Goal: Transaction & Acquisition: Purchase product/service

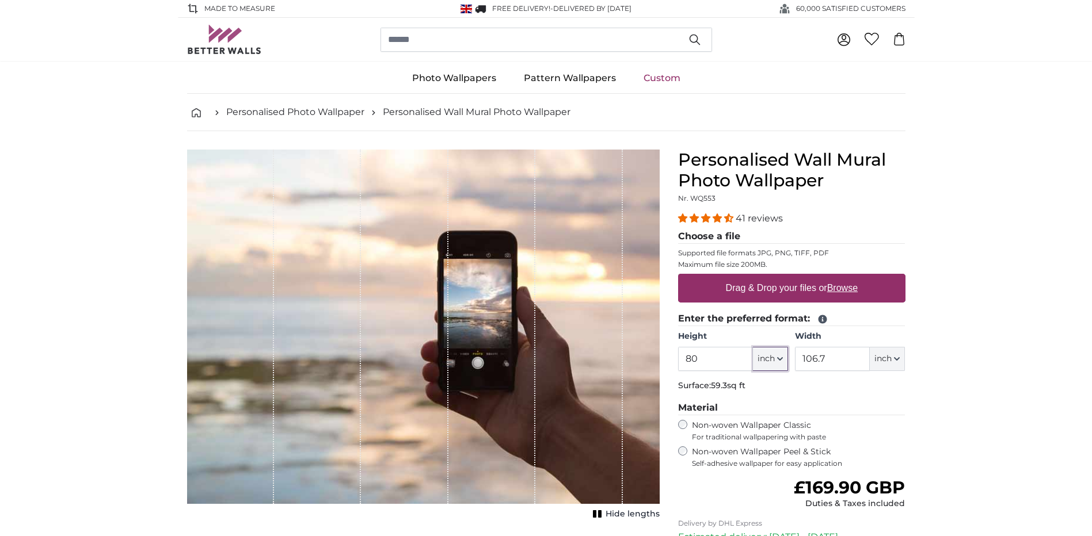
click at [780, 358] on icon "button" at bounding box center [780, 359] width 6 height 6
click at [783, 387] on link "Centimeter (cm)" at bounding box center [769, 389] width 101 height 21
type input "203.2"
type input "271.1"
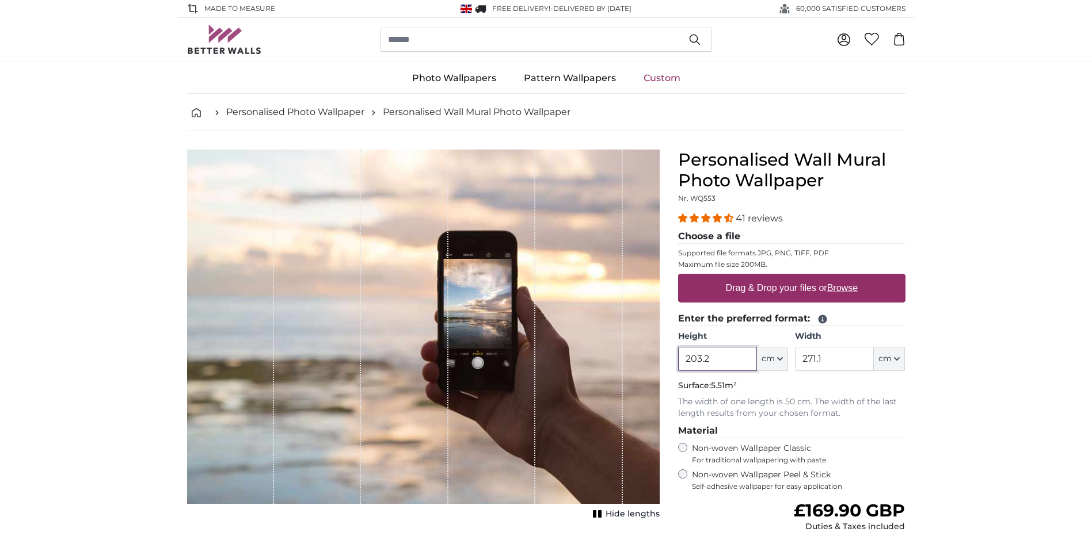
drag, startPoint x: 732, startPoint y: 359, endPoint x: 631, endPoint y: 357, distance: 100.7
click at [629, 362] on product-detail "Cancel Crop image Hide lengths Personalised Wall Mural Photo Wallpaper Nr. WQ55…" at bounding box center [546, 410] width 737 height 558
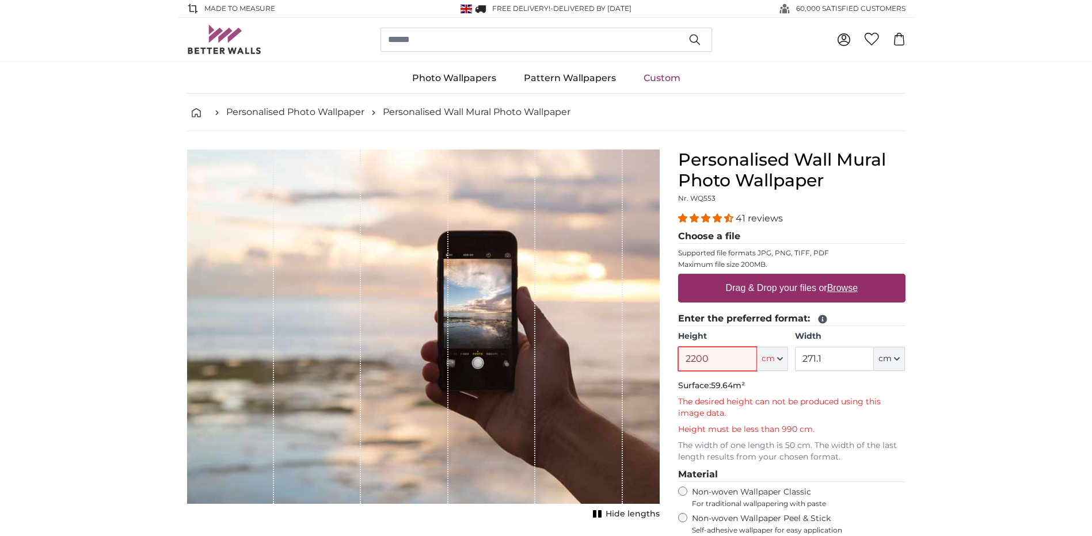
type input "2200"
drag, startPoint x: 852, startPoint y: 361, endPoint x: 710, endPoint y: 372, distance: 142.5
click at [710, 372] on fieldset "Enter the preferred format: Height 2200 ft cm Centimeter (cm) Inches (inch) Fee…" at bounding box center [791, 387] width 227 height 151
type input "360"
click at [729, 356] on input "2200" at bounding box center [717, 359] width 79 height 24
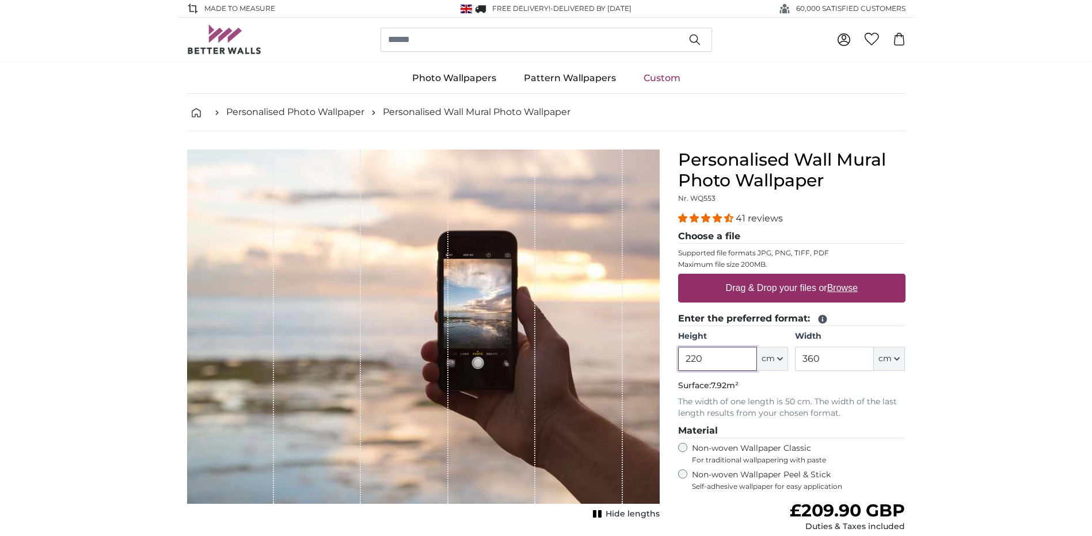
type input "220"
click at [773, 287] on label "Drag & Drop your files or Browse" at bounding box center [790, 288] width 141 height 23
click at [773, 277] on input "Drag & Drop your files or Browse" at bounding box center [791, 275] width 227 height 3
type input "**********"
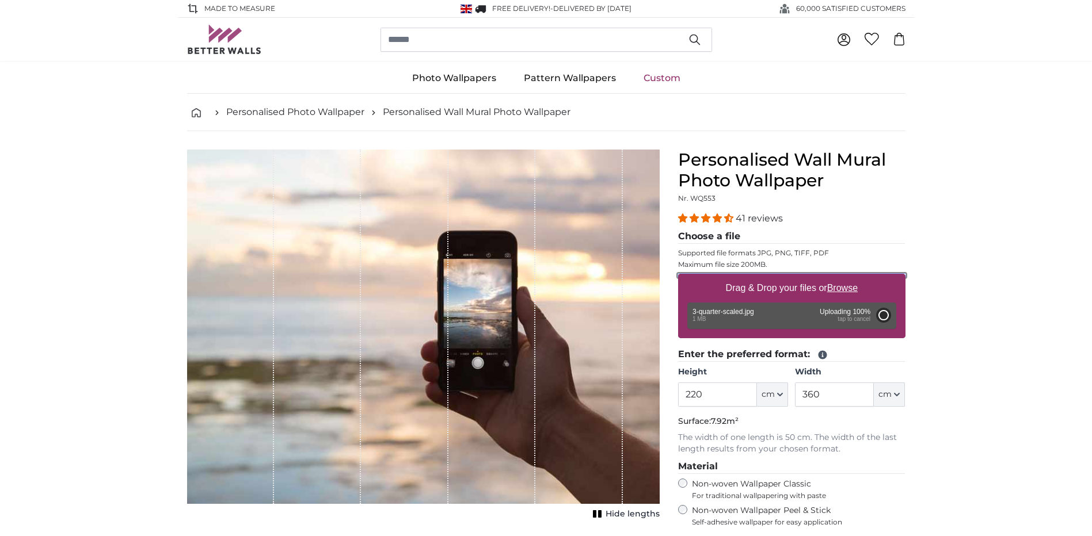
type input "150"
type input "199.5"
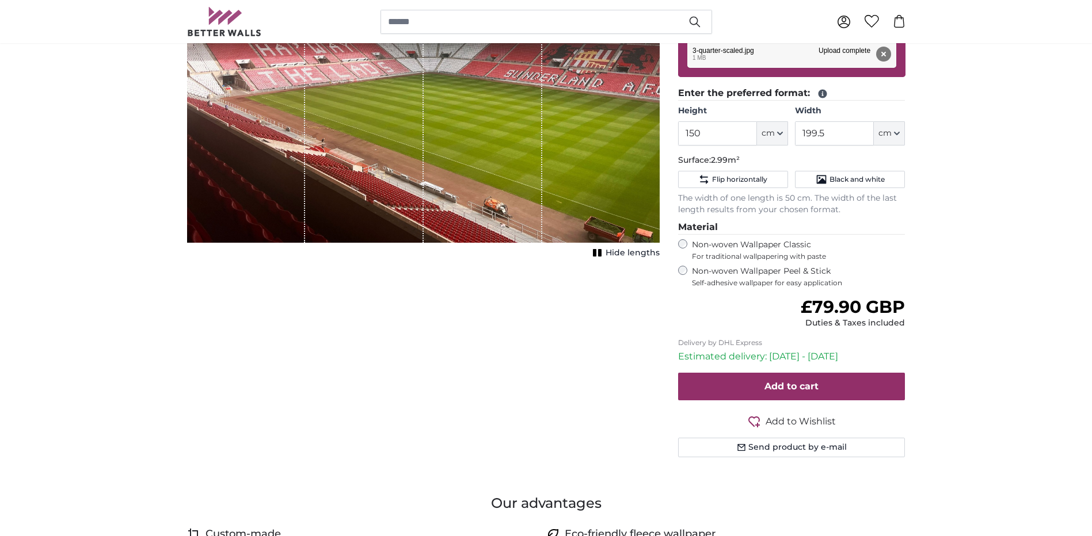
scroll to position [288, 0]
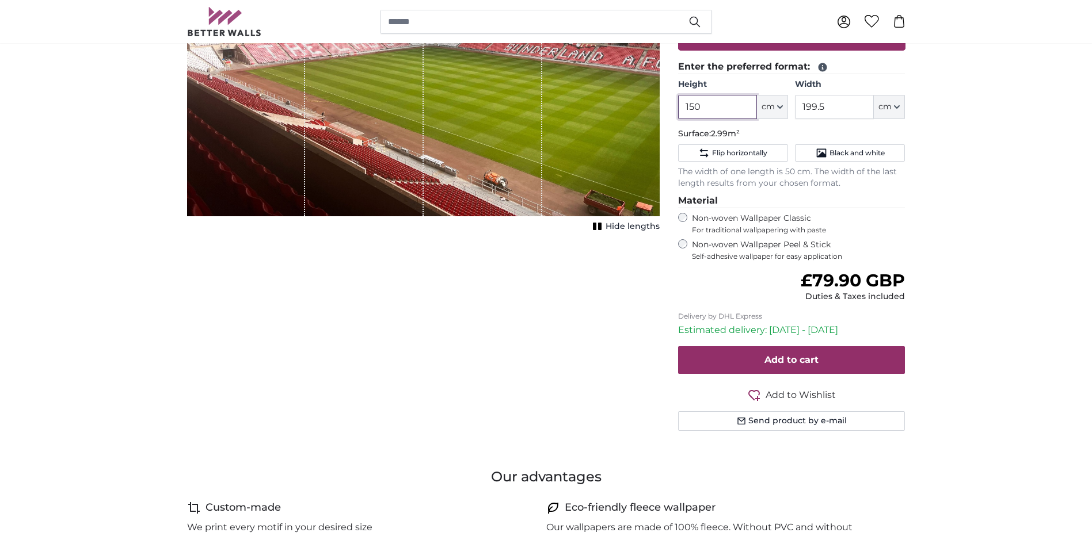
drag, startPoint x: 738, startPoint y: 109, endPoint x: 651, endPoint y: 108, distance: 86.9
click at [651, 108] on product-detail "Cancel Crop image Hide lengths Personalised Wall Mural Photo Wallpaper Nr. WQ55…" at bounding box center [546, 150] width 737 height 615
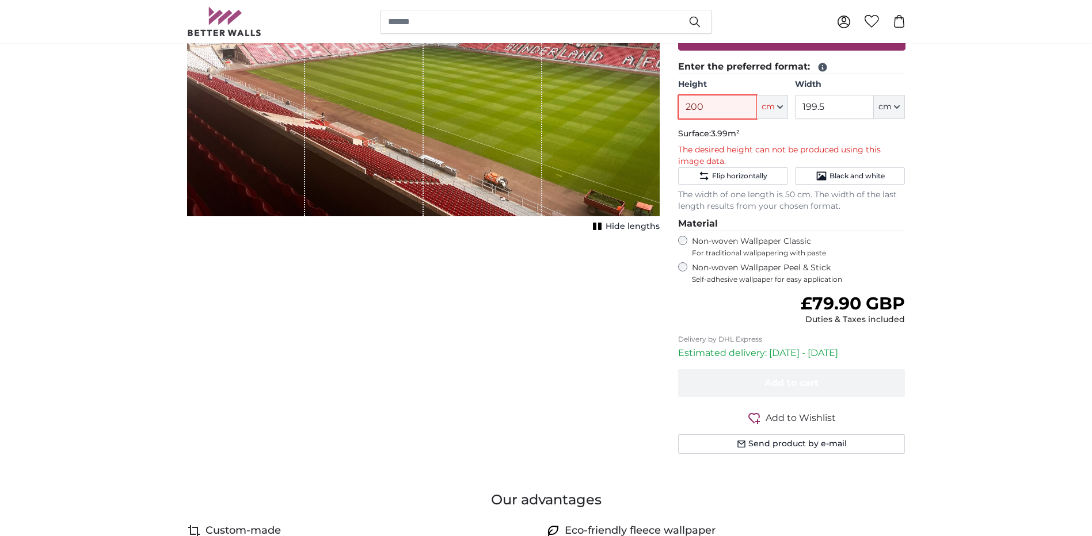
type input "200"
drag, startPoint x: 843, startPoint y: 111, endPoint x: 769, endPoint y: 109, distance: 74.2
click at [769, 109] on div "Height 200 ft cm Centimeter (cm) Inches (inch) Feet (ft. in.) Width 199.5 ft cm…" at bounding box center [791, 99] width 227 height 40
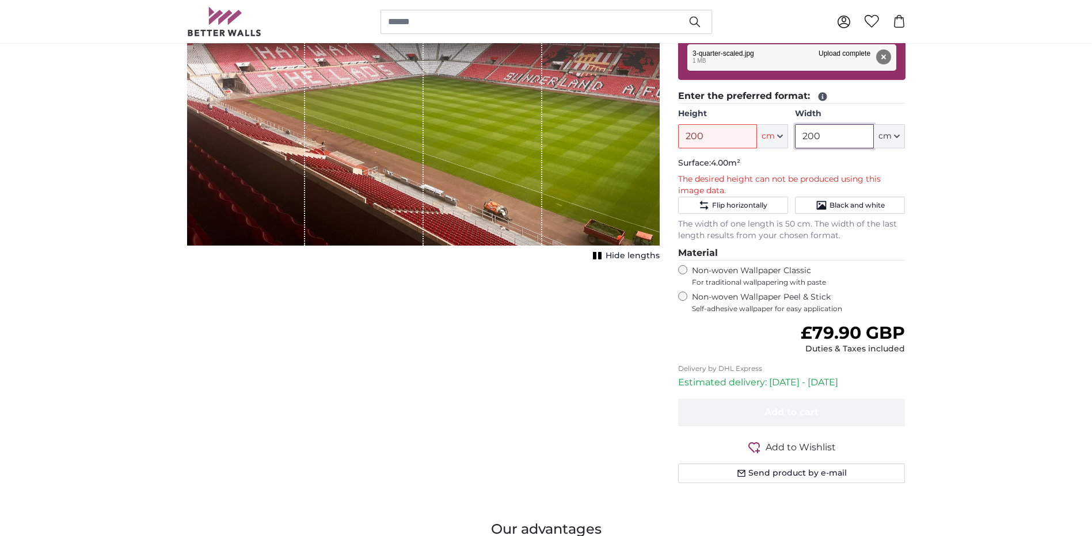
scroll to position [230, 0]
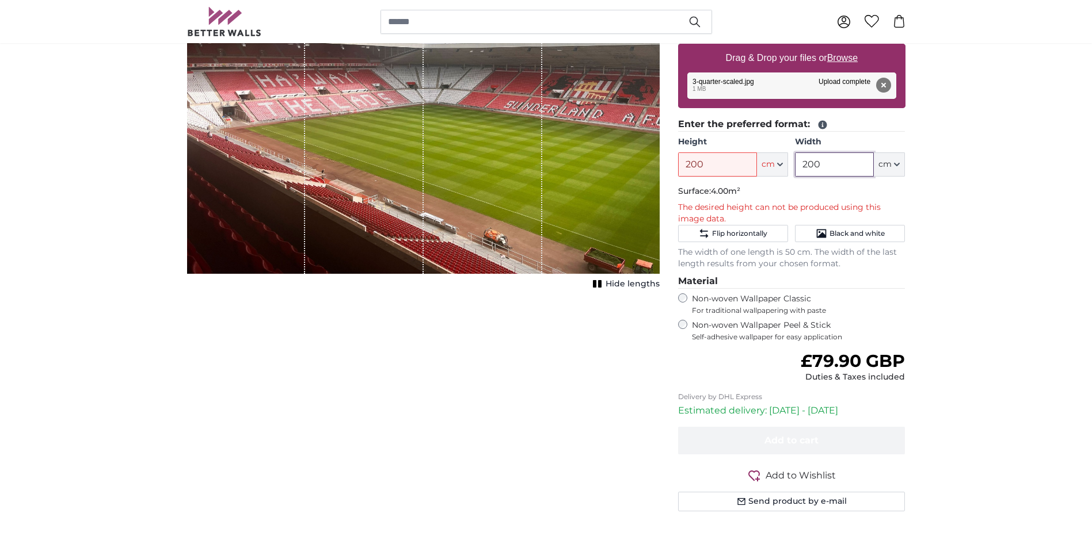
type input "200"
drag, startPoint x: 730, startPoint y: 166, endPoint x: 651, endPoint y: 166, distance: 78.3
click at [653, 165] on product-detail "Cancel Crop image Hide lengths Personalised Wall Mural Photo Wallpaper Nr. WQ55…" at bounding box center [546, 220] width 737 height 638
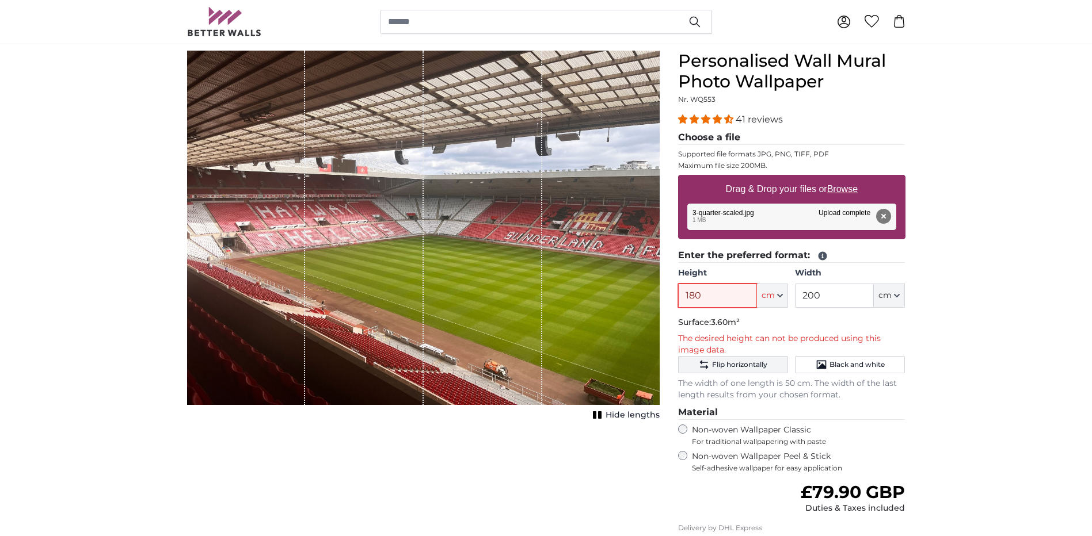
scroll to position [58, 0]
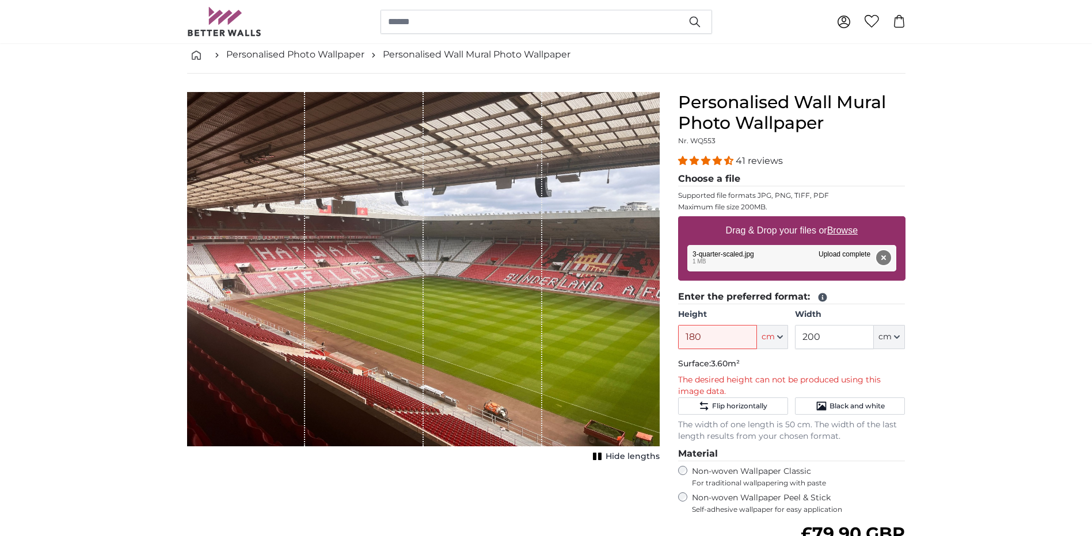
click at [883, 257] on button "Remove" at bounding box center [882, 257] width 15 height 15
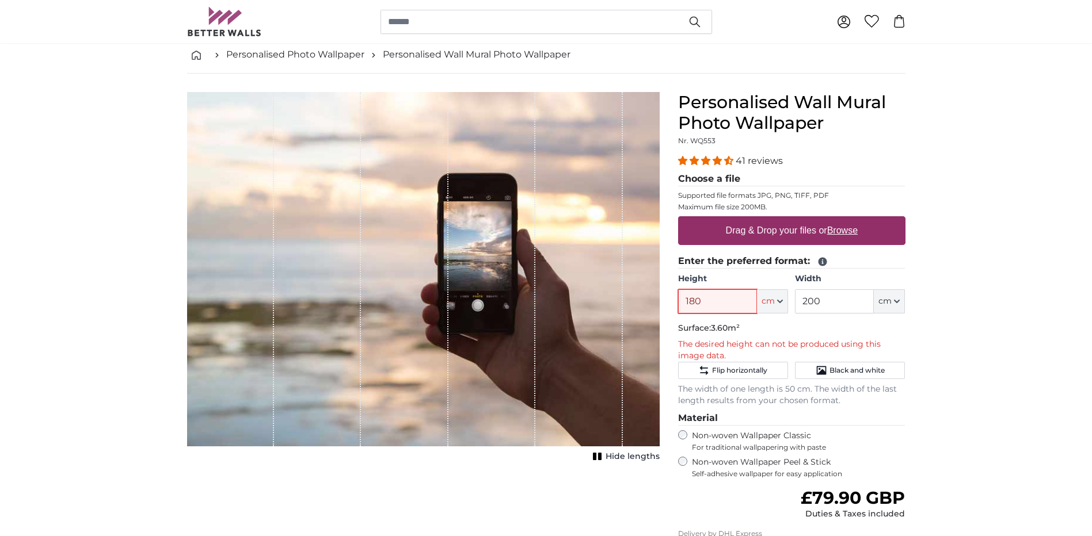
drag, startPoint x: 732, startPoint y: 302, endPoint x: 624, endPoint y: 308, distance: 108.9
click at [624, 308] on product-detail "Cancel Crop image Hide lengths Personalised Wall Mural Photo Wallpaper Nr. WQ55…" at bounding box center [546, 375] width 737 height 602
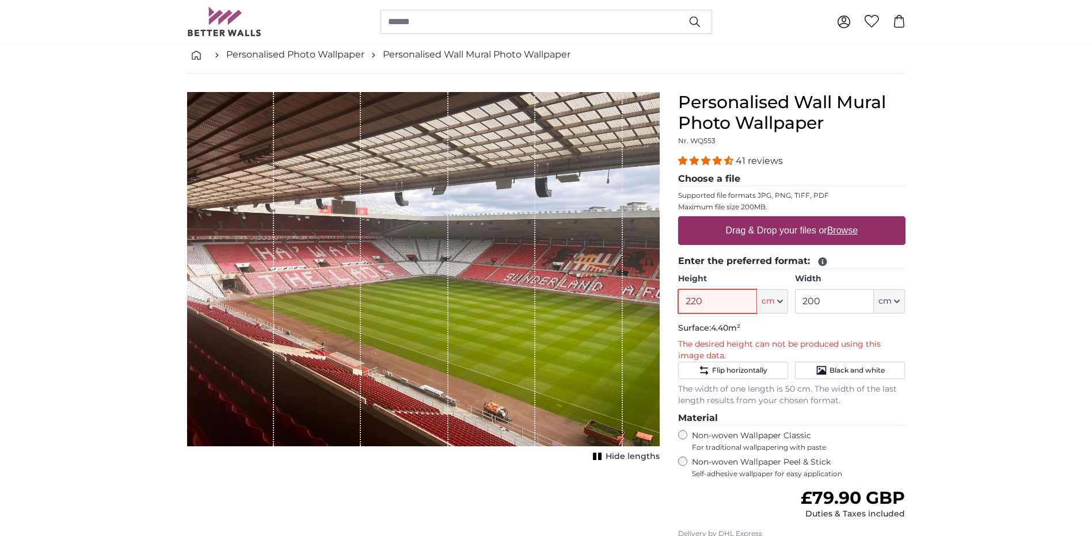
type input "220"
drag, startPoint x: 837, startPoint y: 302, endPoint x: 740, endPoint y: 314, distance: 97.5
click at [740, 314] on fieldset "Enter the preferred format: Height 220 ft cm Centimeter (cm) Inches (inch) Feet…" at bounding box center [791, 330] width 227 height 152
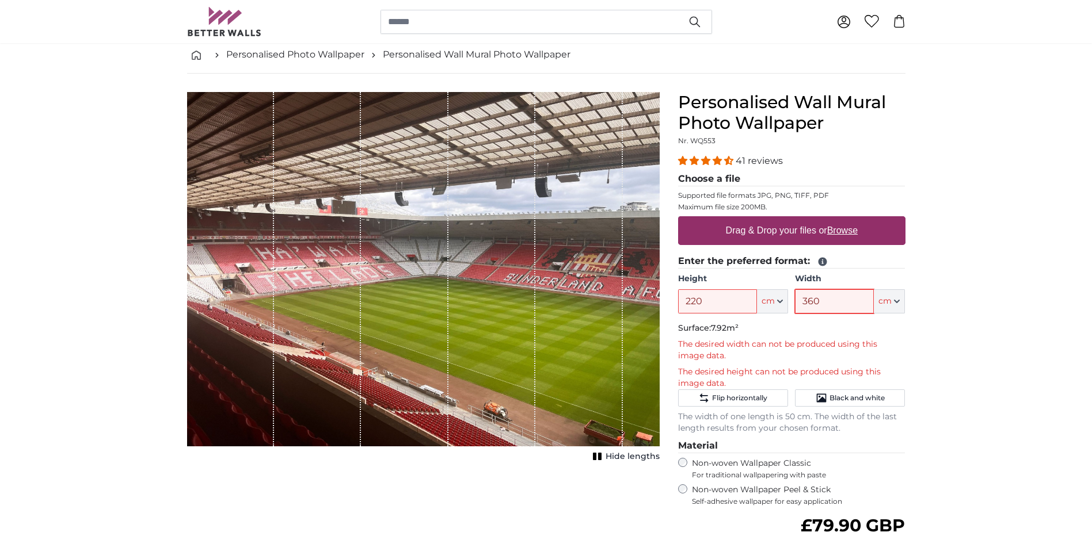
type input "360"
click at [781, 230] on label "Drag & Drop your files or Browse" at bounding box center [790, 230] width 141 height 23
click at [781, 220] on input "Drag & Drop your files or Browse" at bounding box center [791, 217] width 227 height 3
type input "**********"
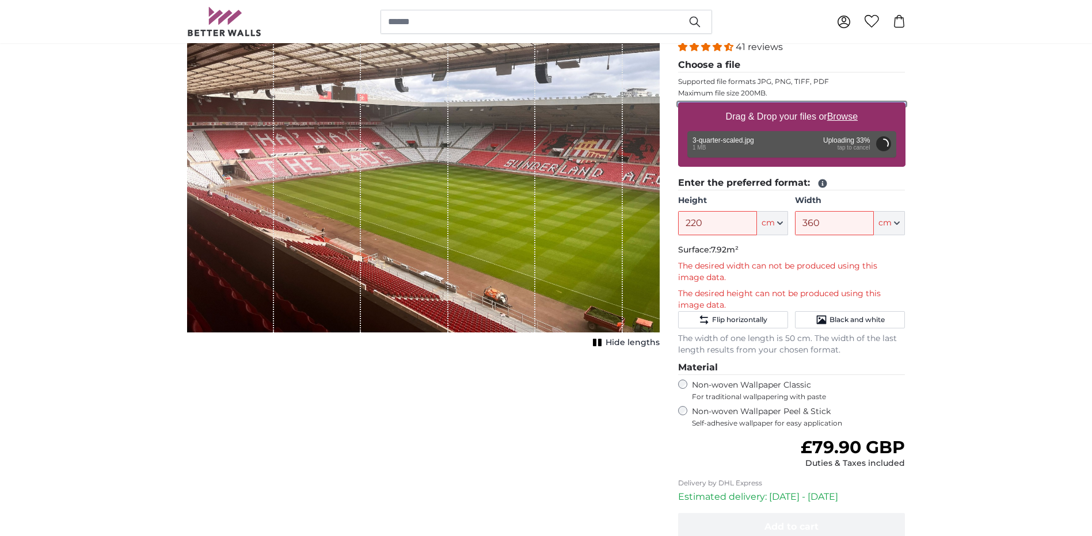
scroll to position [173, 0]
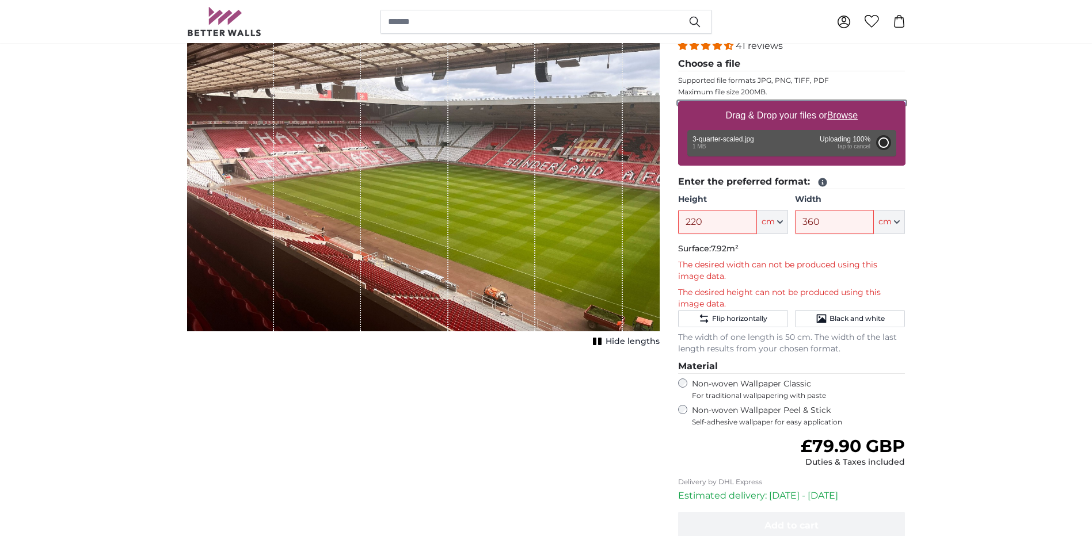
type input "150"
type input "199.5"
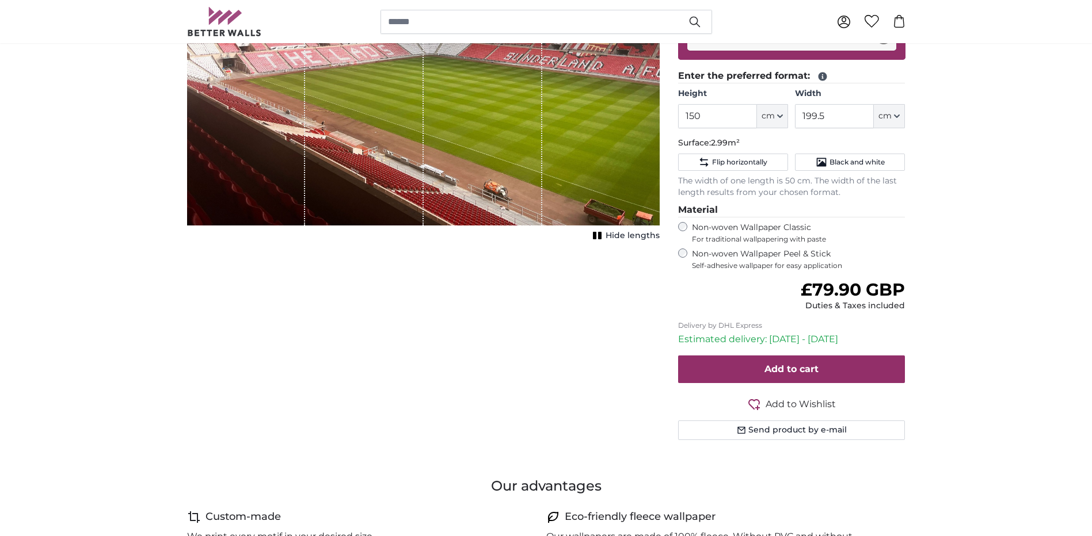
scroll to position [345, 0]
